Goal: Information Seeking & Learning: Learn about a topic

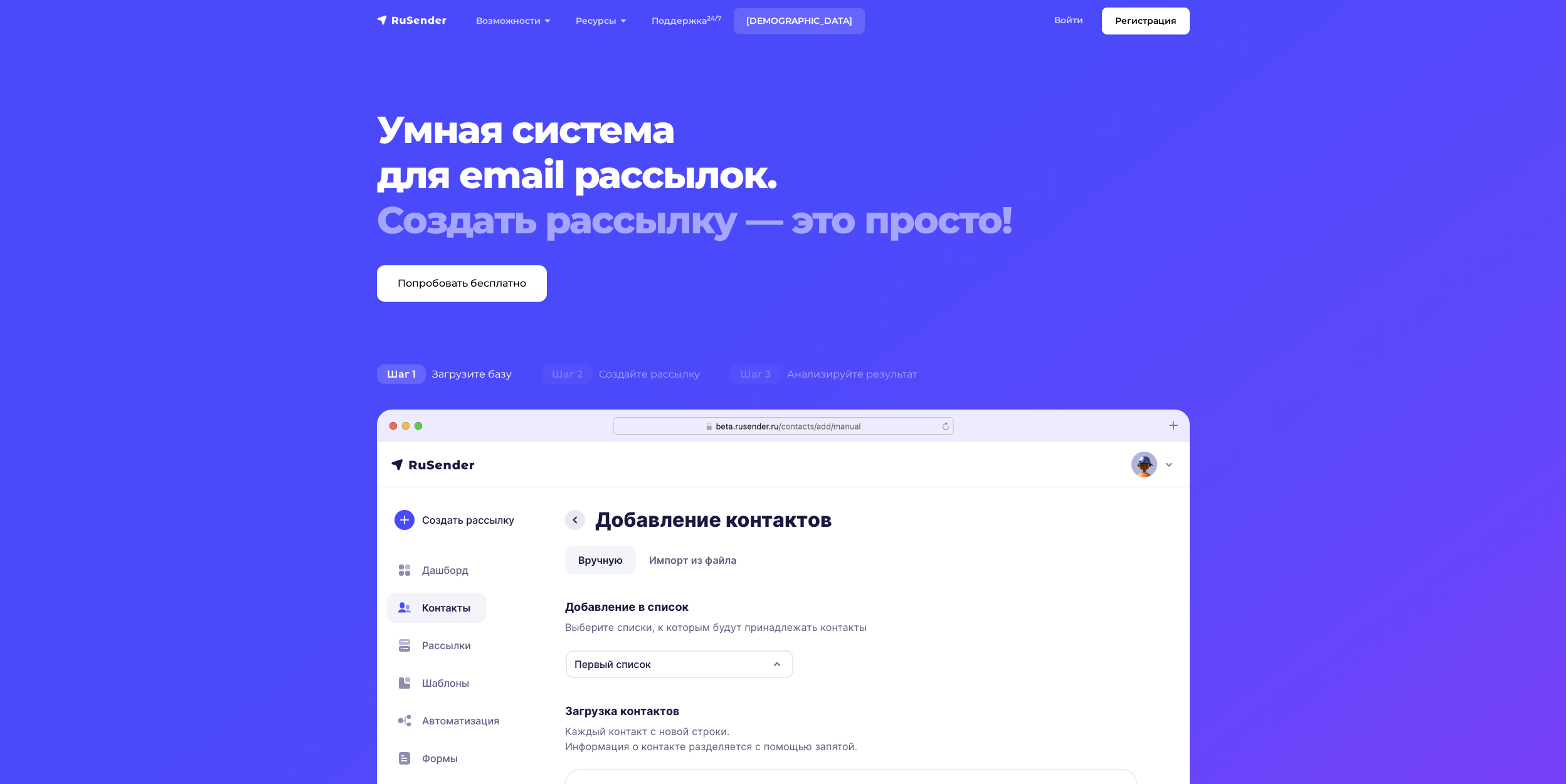
click at [775, 19] on link "[DEMOGRAPHIC_DATA]" at bounding box center [800, 21] width 131 height 26
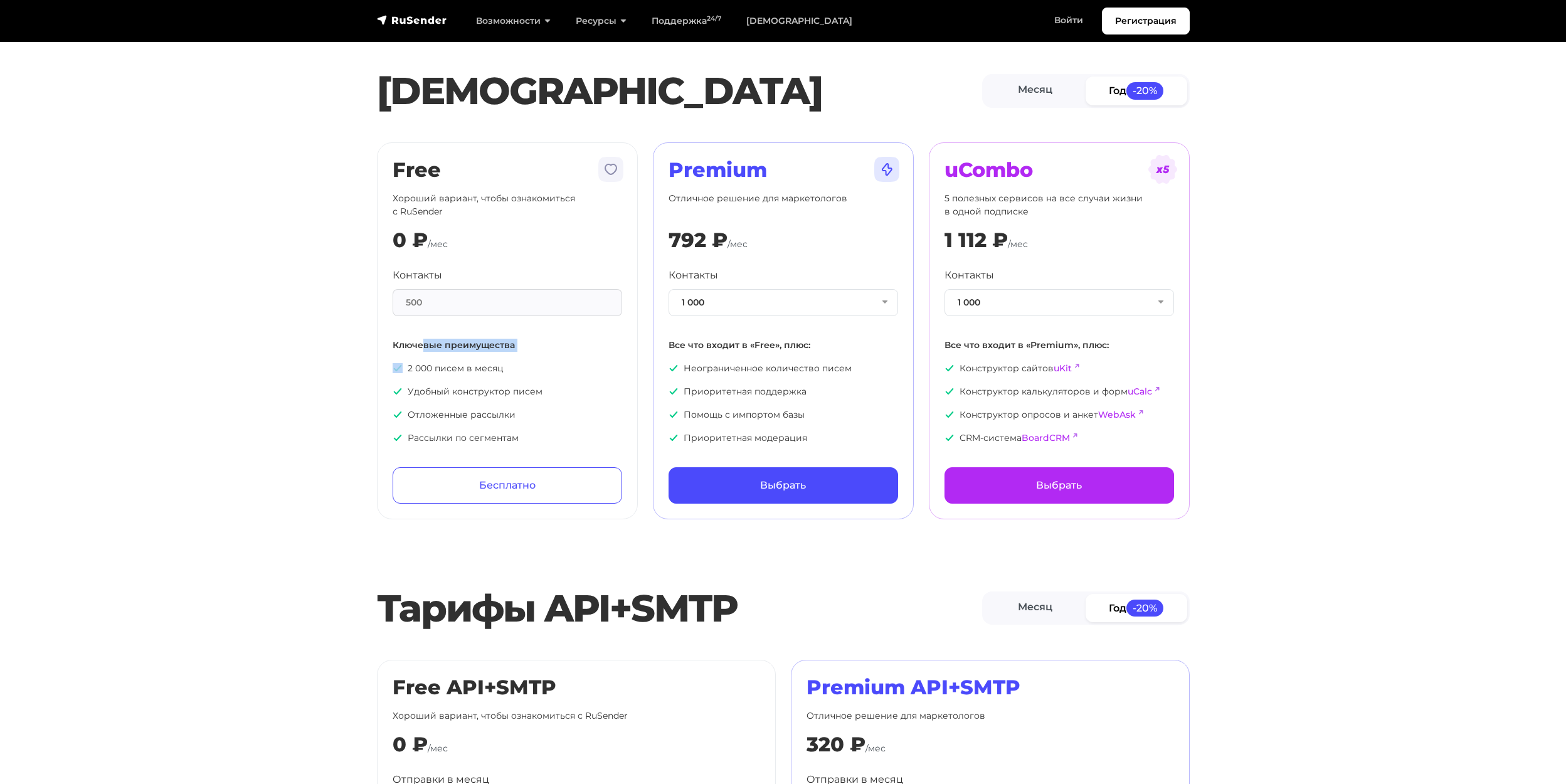
drag, startPoint x: 479, startPoint y: 352, endPoint x: 572, endPoint y: 353, distance: 93.0
click at [572, 353] on div "Контакты 500 Ключевые преимущества 2 000 писем в месяц Удобный конструктор писе…" at bounding box center [508, 356] width 230 height 177
click at [557, 387] on p "Удобный конструктор писем" at bounding box center [508, 391] width 230 height 13
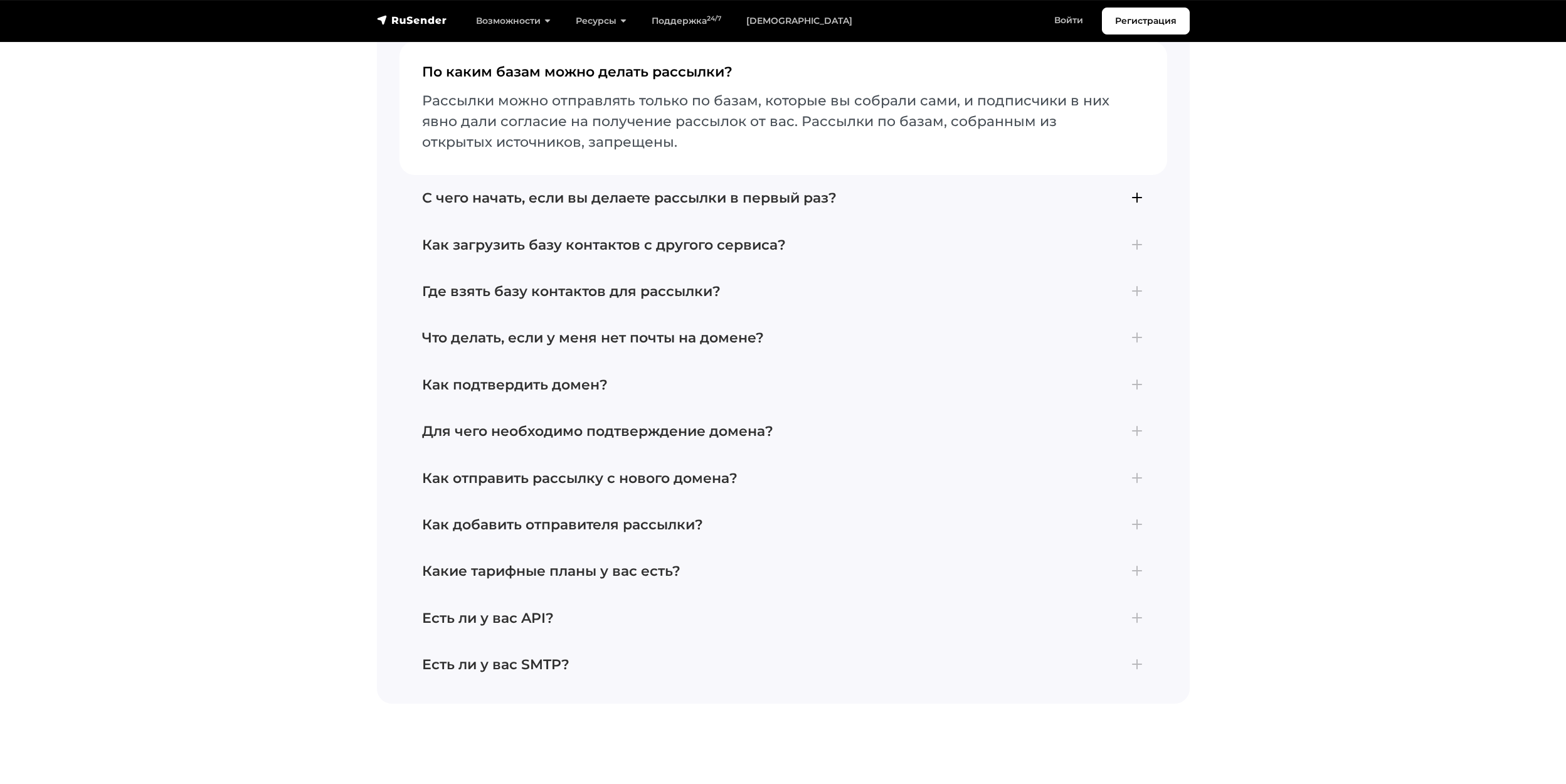
scroll to position [2822, 0]
